Goal: Information Seeking & Learning: Learn about a topic

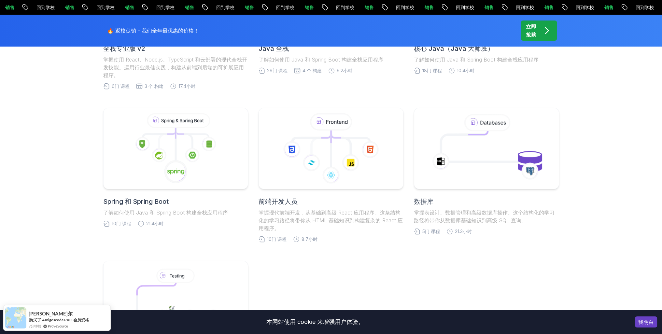
scroll to position [293, 0]
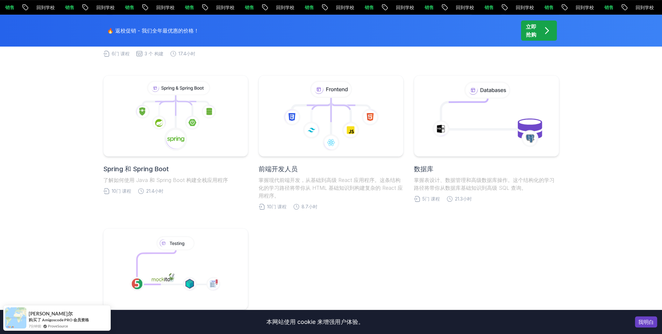
click at [146, 174] on div "Spring 和 Spring Boot 了解如何使用 Java 和 Spring Boot 构建全栈应用程序" at bounding box center [175, 174] width 145 height 20
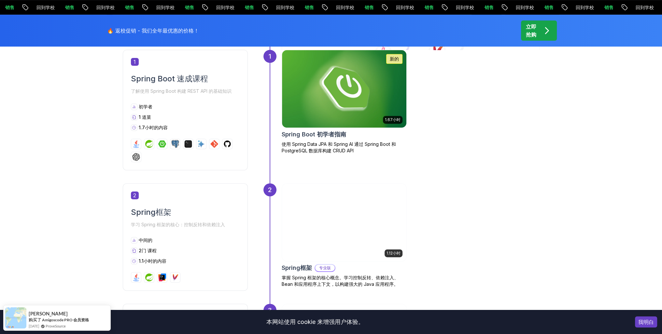
scroll to position [228, 0]
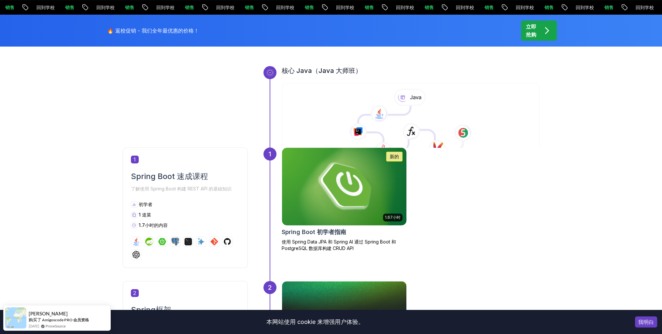
click at [350, 185] on img at bounding box center [344, 186] width 131 height 81
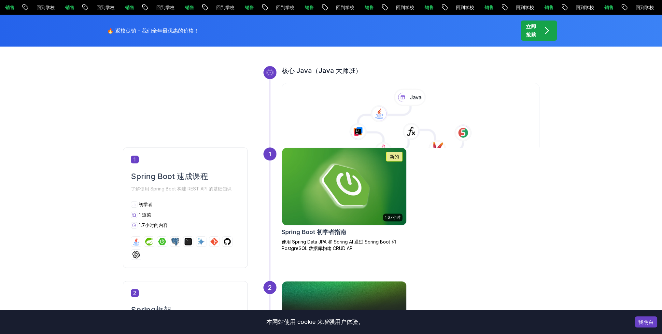
scroll to position [260, 0]
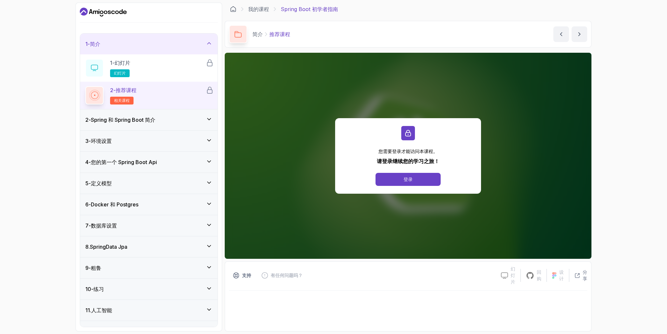
click at [209, 160] on icon at bounding box center [209, 161] width 7 height 7
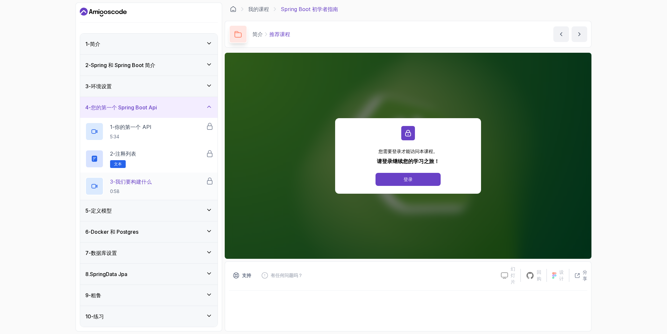
scroll to position [33, 0]
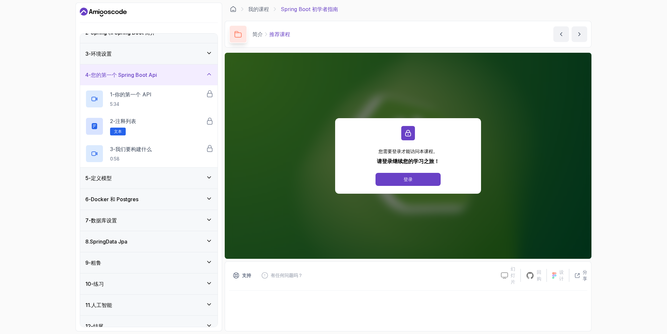
click at [207, 179] on icon at bounding box center [209, 177] width 7 height 7
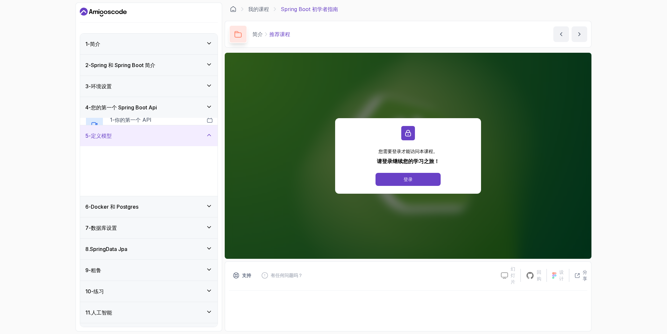
scroll to position [14, 0]
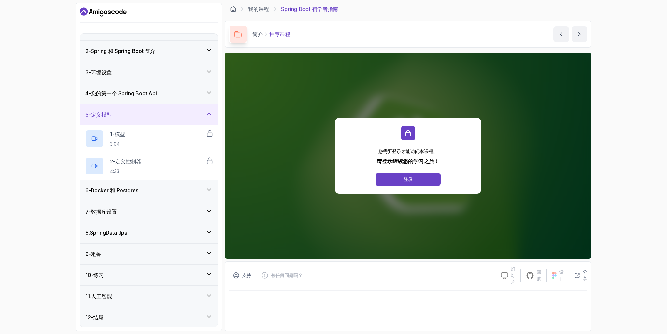
click at [211, 191] on icon at bounding box center [209, 190] width 7 height 7
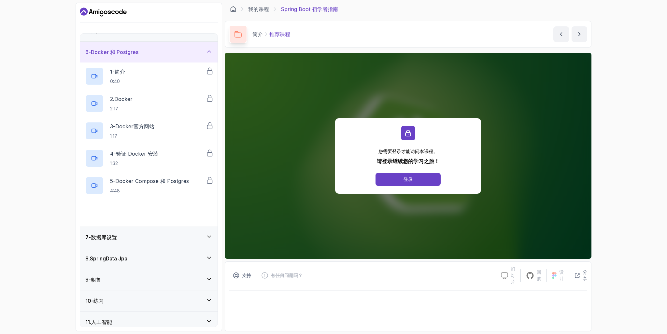
scroll to position [123, 0]
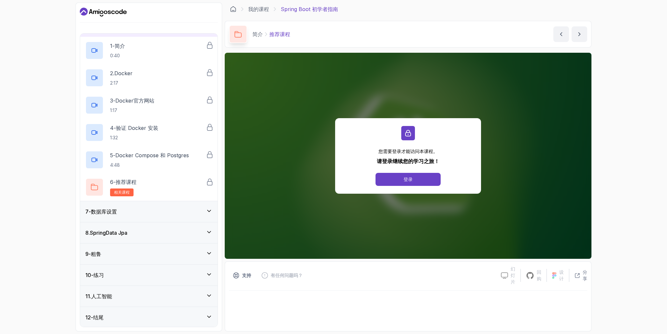
click at [209, 211] on icon at bounding box center [208, 211] width 3 height 2
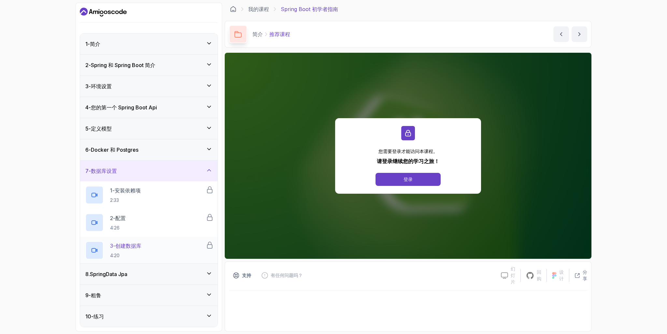
scroll to position [41, 0]
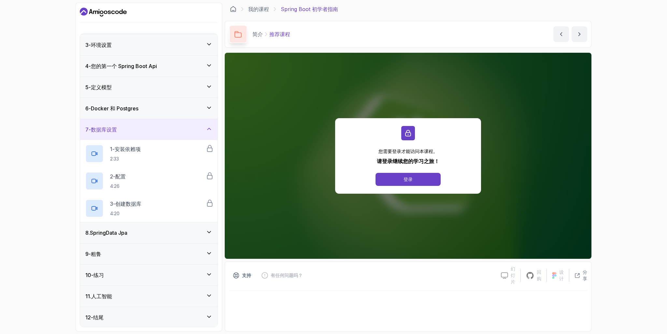
click at [210, 232] on icon at bounding box center [209, 232] width 7 height 7
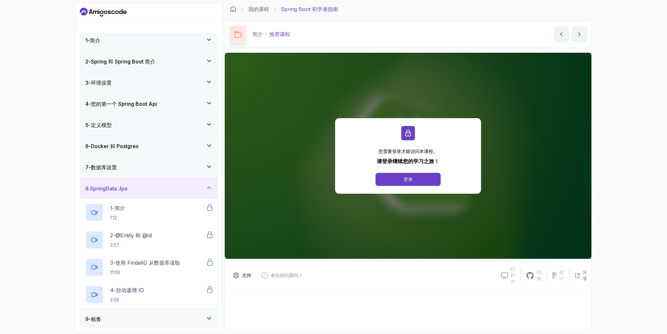
scroll to position [0, 0]
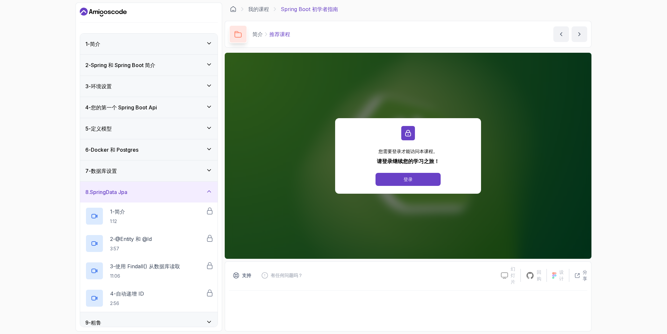
click at [195, 67] on div "2 - Spring 和 Spring Boot 简介" at bounding box center [148, 65] width 127 height 8
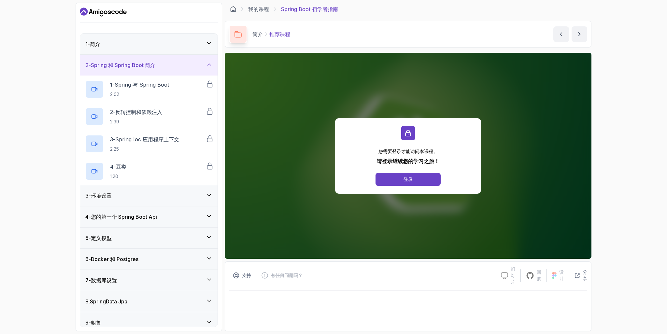
click at [195, 198] on div "3 - 环境设置" at bounding box center [148, 196] width 127 height 8
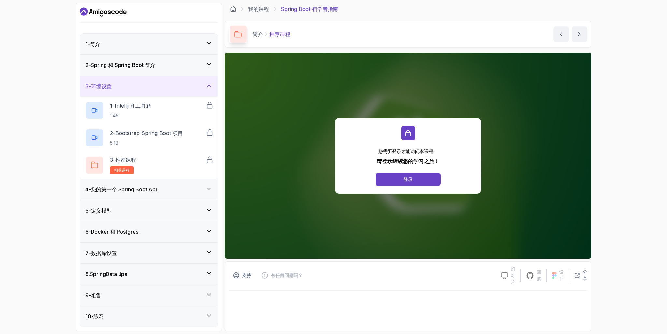
click at [210, 64] on icon at bounding box center [208, 64] width 3 height 2
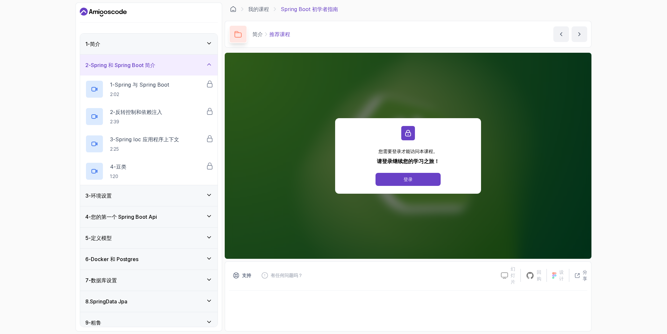
click at [201, 217] on div "4 - 您的第一个 Spring Boot Api" at bounding box center [148, 217] width 127 height 8
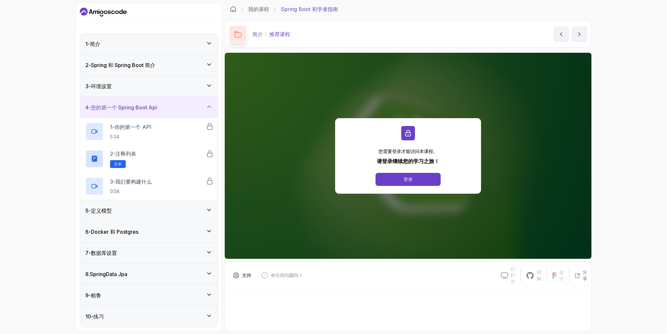
click at [203, 214] on div "5 - 定义模型" at bounding box center [148, 211] width 127 height 8
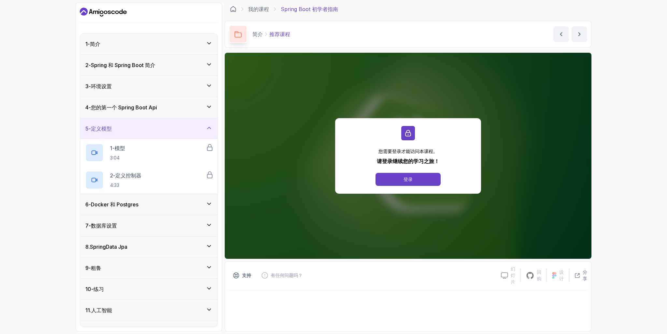
click at [205, 207] on div "6 - Docker 和 Postgres" at bounding box center [148, 205] width 127 height 8
